Goal: Task Accomplishment & Management: Manage account settings

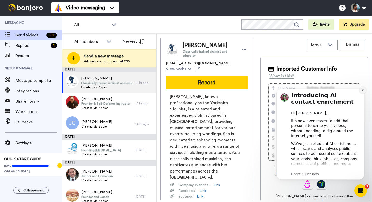
click at [361, 90] on button "Dismiss notification" at bounding box center [362, 90] width 7 height 7
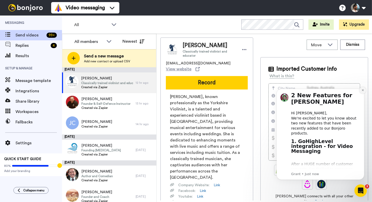
click at [361, 91] on button "Dismiss notification" at bounding box center [362, 90] width 7 height 7
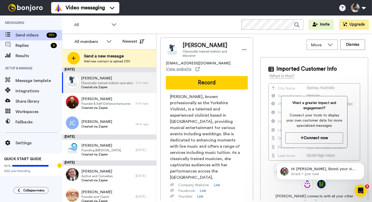
scroll to position [12, 0]
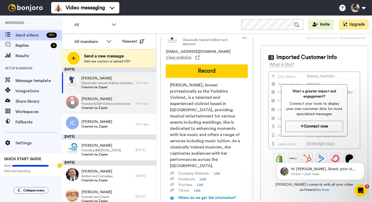
click at [119, 103] on span "Founder & Self-Defence Instructor" at bounding box center [105, 103] width 49 height 4
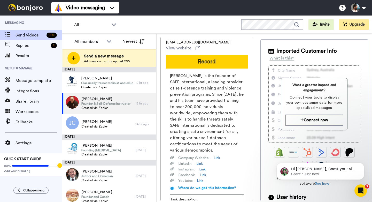
scroll to position [19, 0]
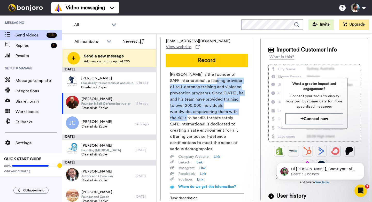
drag, startPoint x: 204, startPoint y: 82, endPoint x: 234, endPoint y: 131, distance: 57.2
click at [234, 131] on span "[PERSON_NAME] is the founder of SAFE International, a leading provider of self-…" at bounding box center [207, 111] width 74 height 81
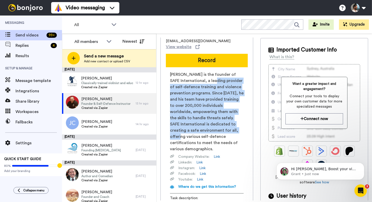
scroll to position [0, 0]
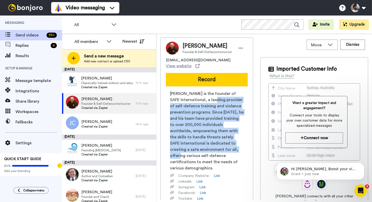
click at [197, 120] on span "[PERSON_NAME] is the founder of SAFE International, a leading provider of self-…" at bounding box center [207, 130] width 74 height 81
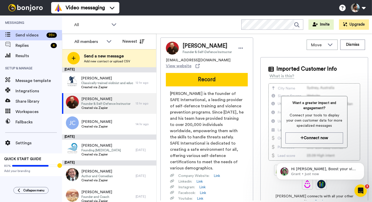
scroll to position [31, 0]
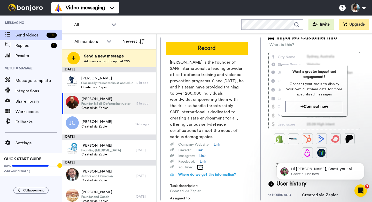
click at [201, 167] on link "Link" at bounding box center [200, 167] width 6 height 5
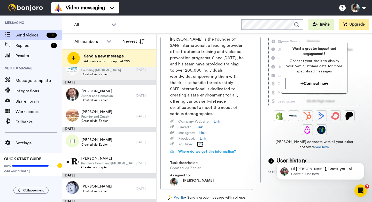
scroll to position [129, 0]
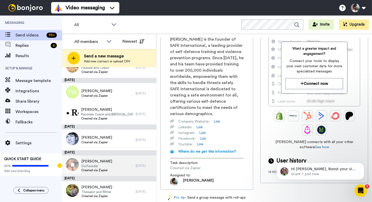
click at [115, 164] on div "[PERSON_NAME] Co-Founder Created via Zapier" at bounding box center [99, 165] width 74 height 21
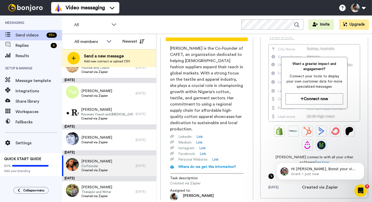
scroll to position [42, 0]
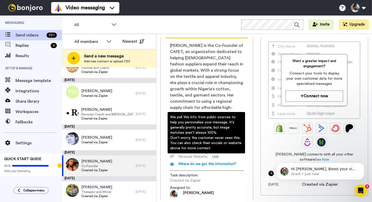
click at [195, 162] on span "Where do we get this information?" at bounding box center [207, 164] width 58 height 4
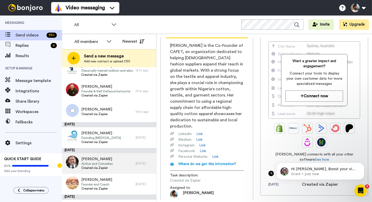
scroll to position [0, 0]
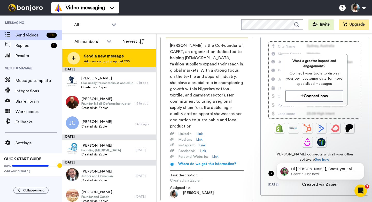
click at [100, 58] on span "Send a new message" at bounding box center [107, 56] width 46 height 6
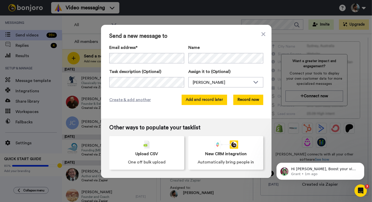
click at [206, 101] on button "Add and record later" at bounding box center [204, 100] width 45 height 10
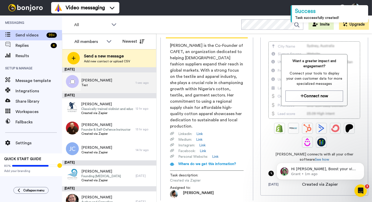
click at [96, 82] on span "[PERSON_NAME]" at bounding box center [96, 80] width 31 height 5
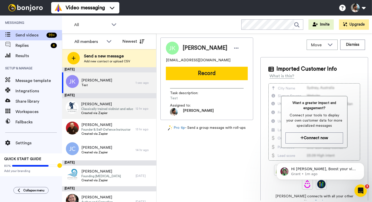
click at [117, 113] on span "Created via Zapier" at bounding box center [107, 113] width 52 height 4
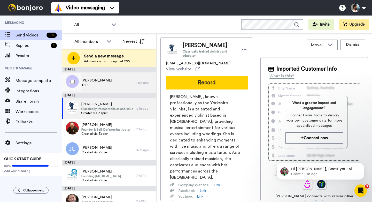
click at [112, 87] on div "[PERSON_NAME] Test" at bounding box center [99, 82] width 74 height 21
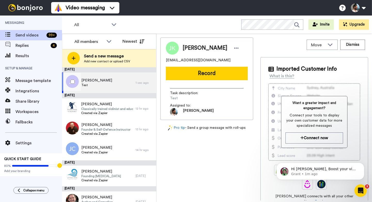
click at [111, 79] on div "[PERSON_NAME] Test" at bounding box center [99, 82] width 74 height 21
click at [86, 80] on span "[PERSON_NAME]" at bounding box center [96, 80] width 31 height 5
click at [234, 49] on icon at bounding box center [236, 47] width 5 height 5
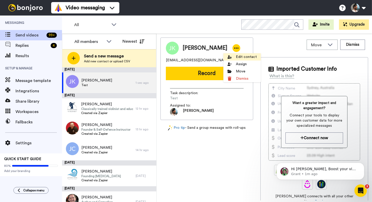
click at [230, 58] on icon at bounding box center [230, 57] width 4 height 4
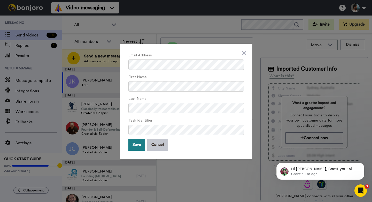
click at [137, 143] on button "Save" at bounding box center [136, 145] width 17 height 12
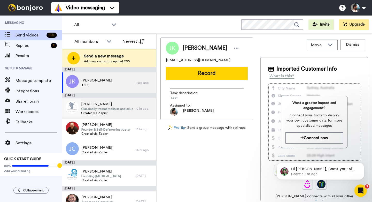
click at [121, 106] on span "[PERSON_NAME]" at bounding box center [107, 103] width 52 height 5
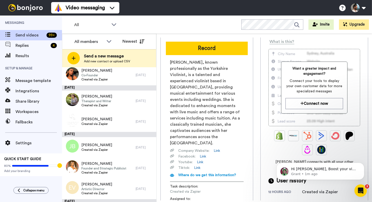
scroll to position [423, 0]
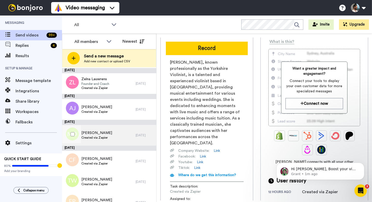
click at [110, 131] on div "[PERSON_NAME] Created via Zapier" at bounding box center [99, 135] width 74 height 21
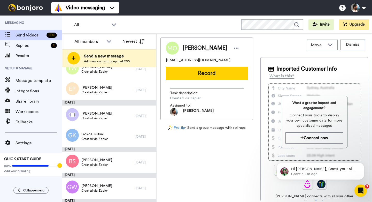
scroll to position [540, 0]
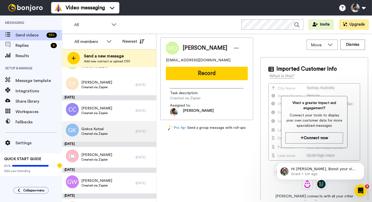
click at [108, 127] on div "Gokce Kutsal Created via Zapier" at bounding box center [99, 131] width 74 height 21
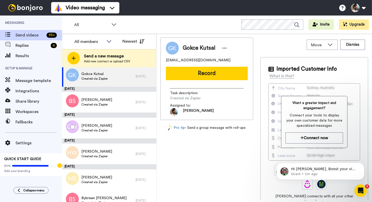
scroll to position [937, 0]
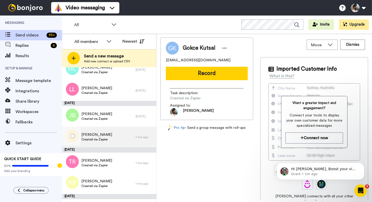
click at [112, 138] on div "[PERSON_NAME] Created via Zapier" at bounding box center [99, 137] width 74 height 21
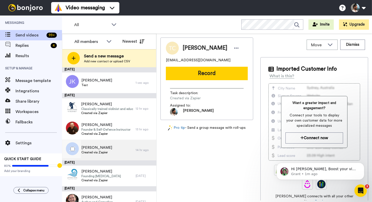
scroll to position [43, 0]
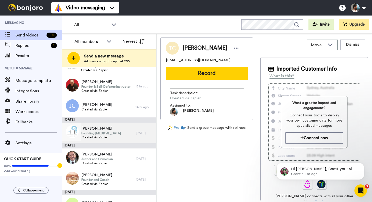
click at [113, 138] on div "[PERSON_NAME] Founding [MEDICAL_DATA] Created via Zapier" at bounding box center [99, 132] width 74 height 21
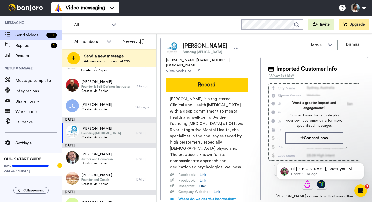
scroll to position [36, 0]
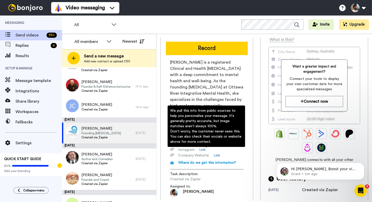
click at [214, 97] on span "[PERSON_NAME] is a registered Clinical and Health [MEDICAL_DATA] with a deep co…" at bounding box center [207, 96] width 74 height 74
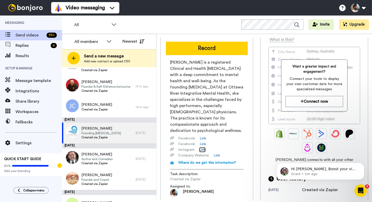
click at [204, 147] on link "Link" at bounding box center [202, 149] width 6 height 5
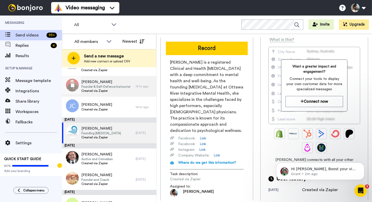
click at [121, 90] on span "Created via Zapier" at bounding box center [105, 91] width 49 height 4
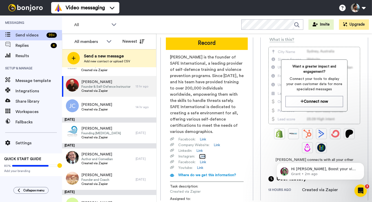
click at [203, 156] on link "Link" at bounding box center [202, 156] width 6 height 5
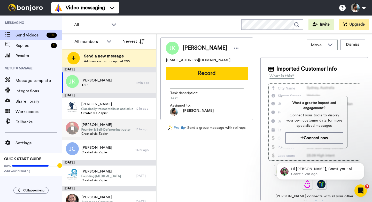
click at [102, 130] on span "Founder & Self-Defence Instructor" at bounding box center [105, 129] width 49 height 4
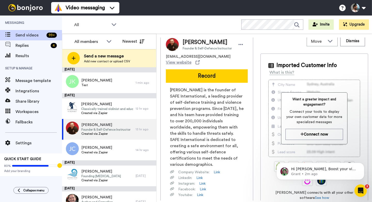
scroll to position [1, 0]
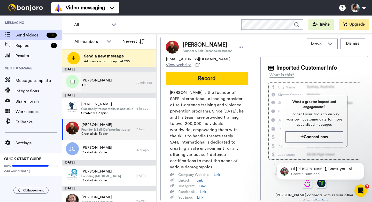
click at [124, 79] on div "Josh Kubinek Test" at bounding box center [99, 82] width 74 height 21
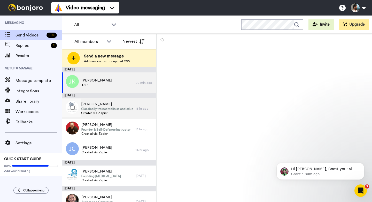
click at [110, 110] on span "Classically trained violinist and educator" at bounding box center [107, 109] width 52 height 4
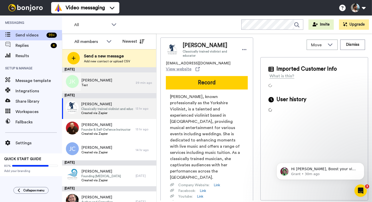
click at [112, 85] on div "Josh Kubinek Test" at bounding box center [99, 82] width 74 height 21
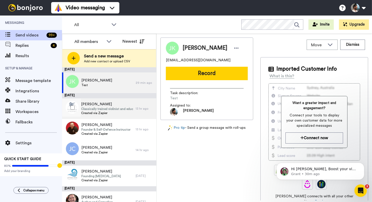
click at [123, 111] on span "Created via Zapier" at bounding box center [107, 113] width 52 height 4
